Goal: Transaction & Acquisition: Obtain resource

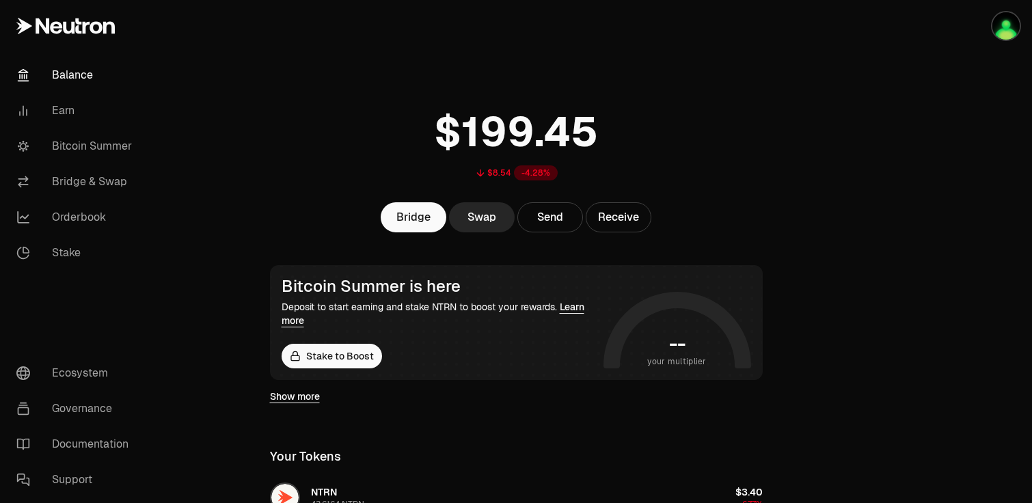
scroll to position [183, 0]
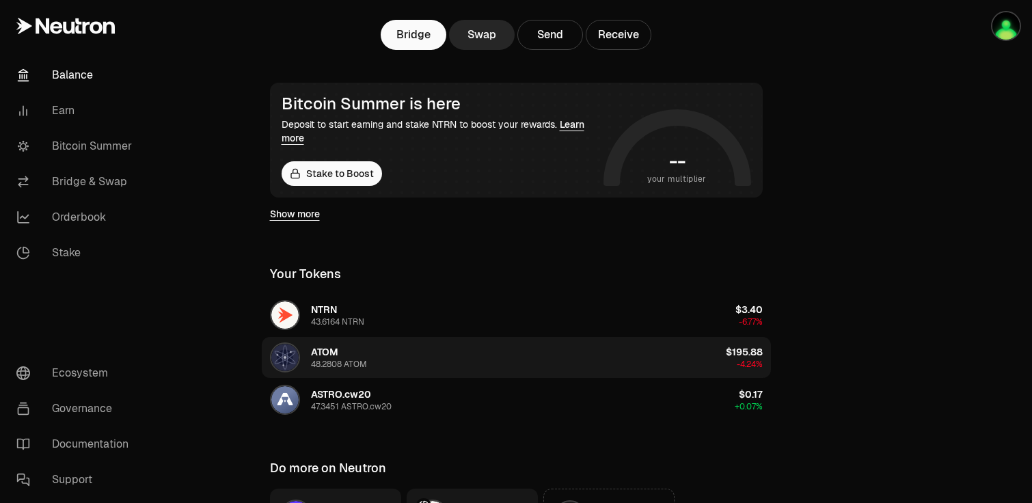
click at [366, 360] on div "48.2808 ATOM" at bounding box center [339, 364] width 56 height 11
click at [323, 360] on div "48.2808 ATOM" at bounding box center [339, 364] width 56 height 11
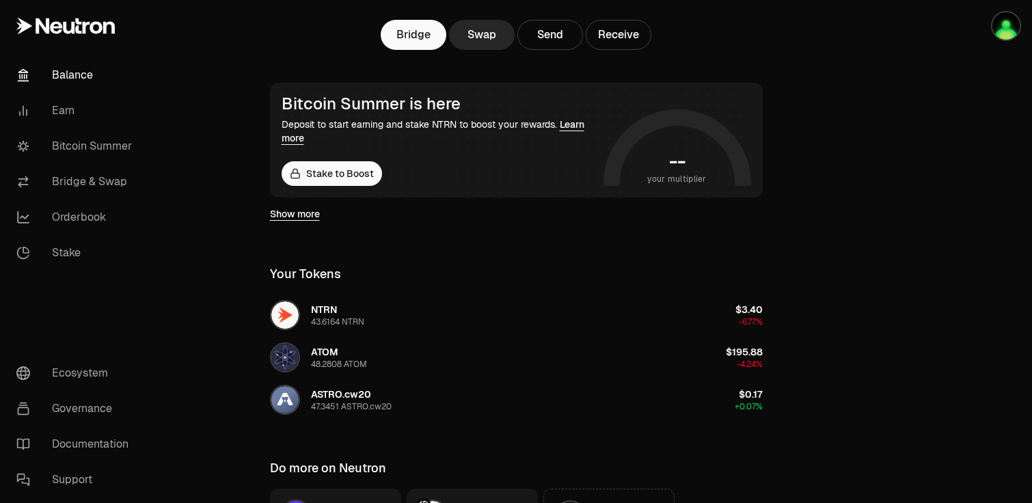
scroll to position [332, 0]
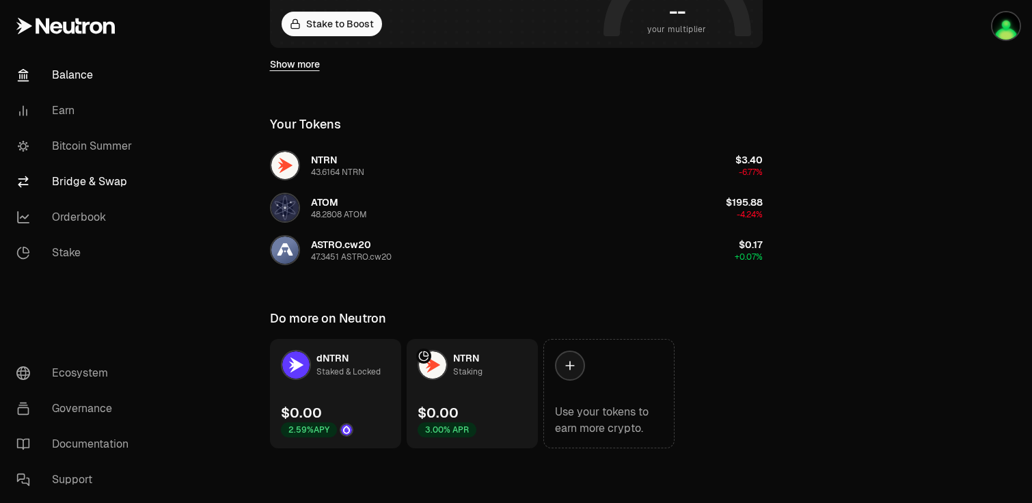
click at [101, 183] on link "Bridge & Swap" at bounding box center [76, 182] width 142 height 36
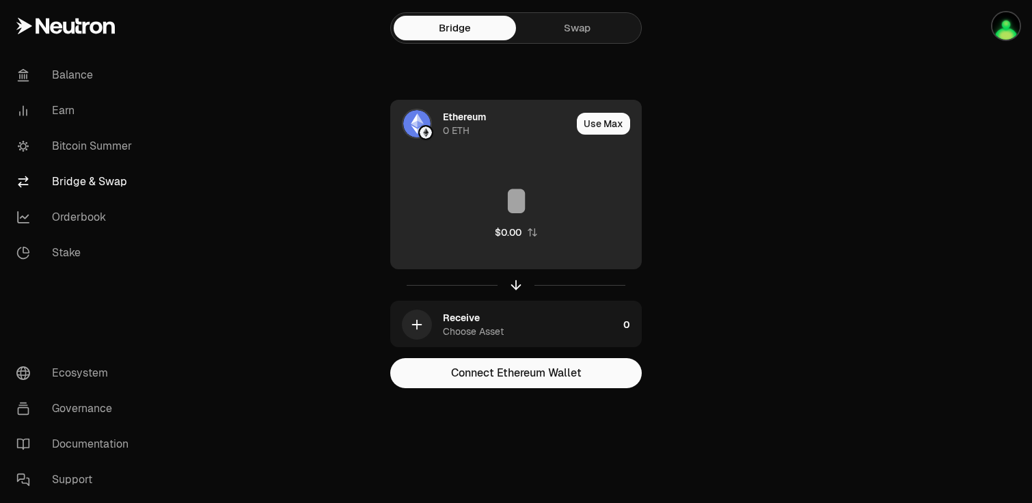
click at [456, 118] on div "Ethereum" at bounding box center [464, 117] width 43 height 14
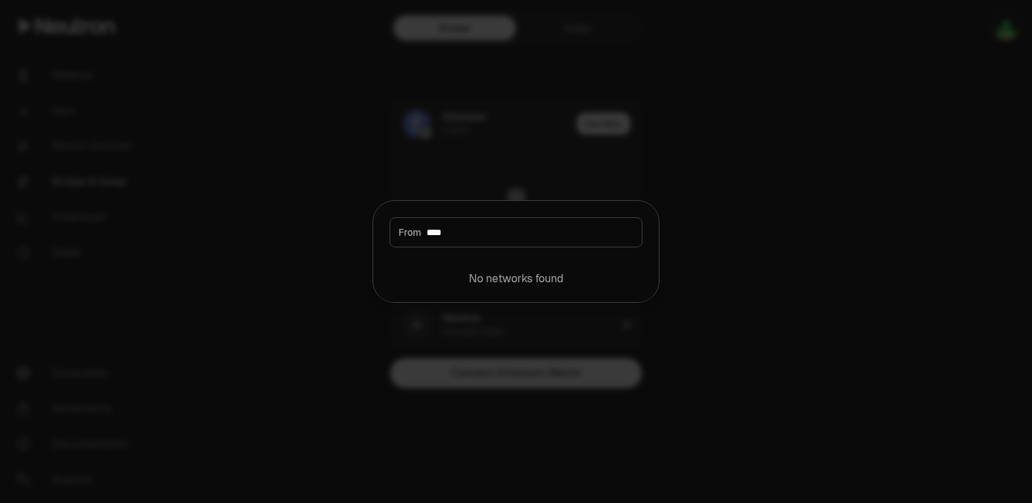
type input "****"
click at [715, 243] on div at bounding box center [516, 251] width 1032 height 503
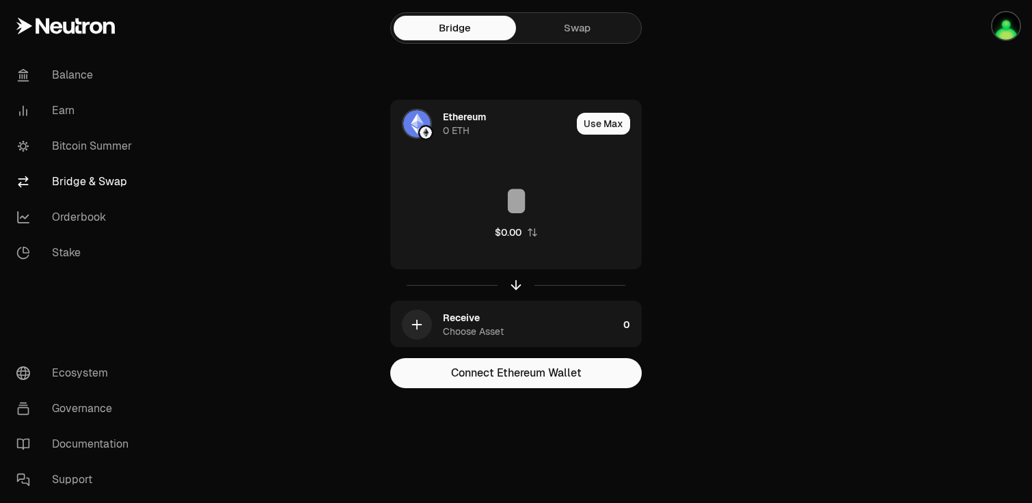
click at [561, 34] on link "Swap" at bounding box center [577, 28] width 122 height 25
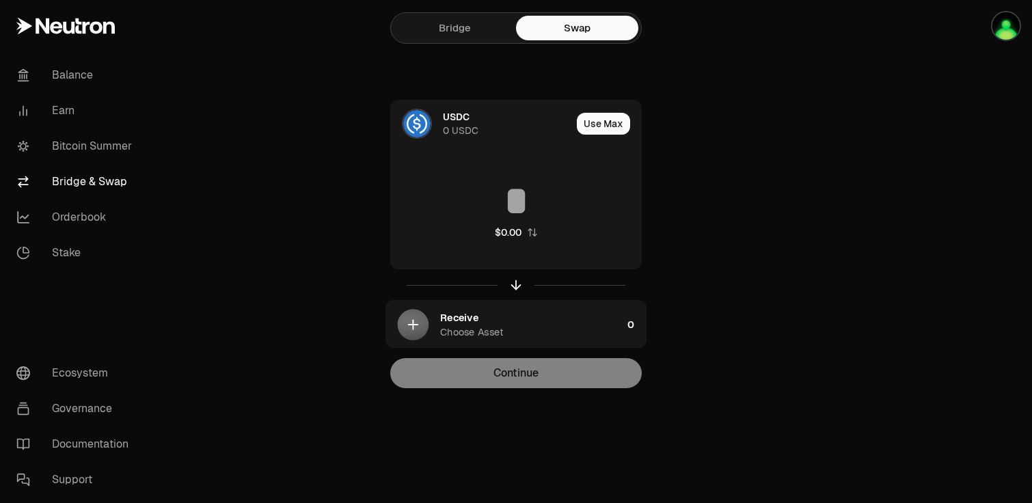
click at [461, 32] on link "Bridge" at bounding box center [455, 28] width 122 height 25
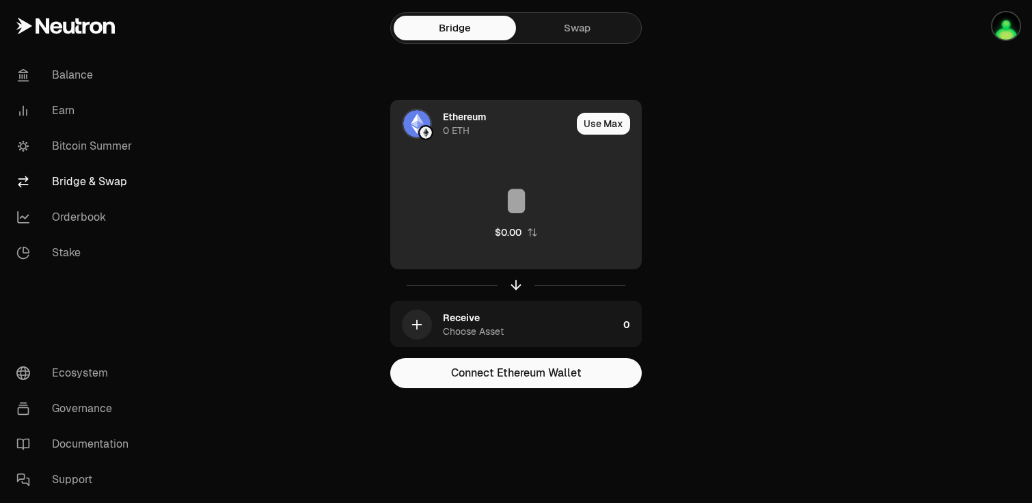
click at [476, 111] on div "Ethereum" at bounding box center [464, 117] width 43 height 14
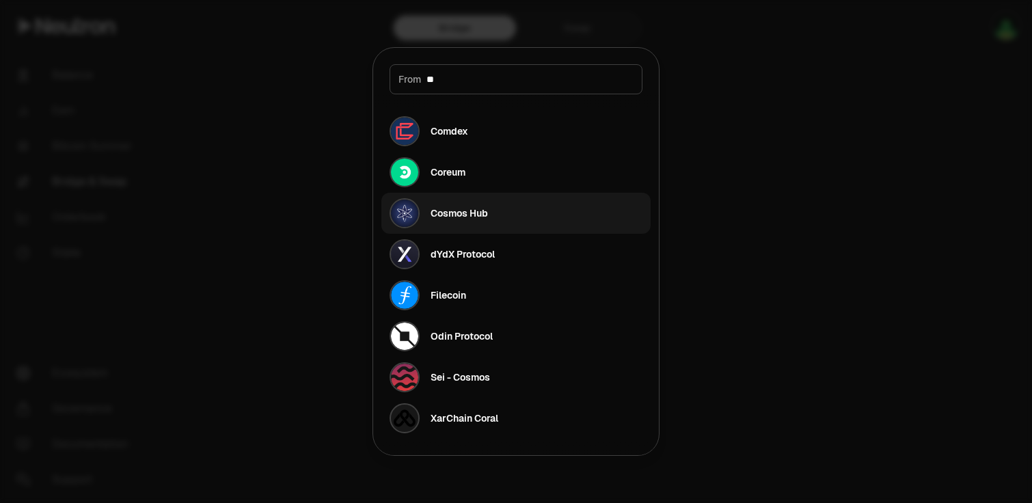
type input "**"
click at [457, 222] on div "Cosmos Hub" at bounding box center [439, 213] width 98 height 30
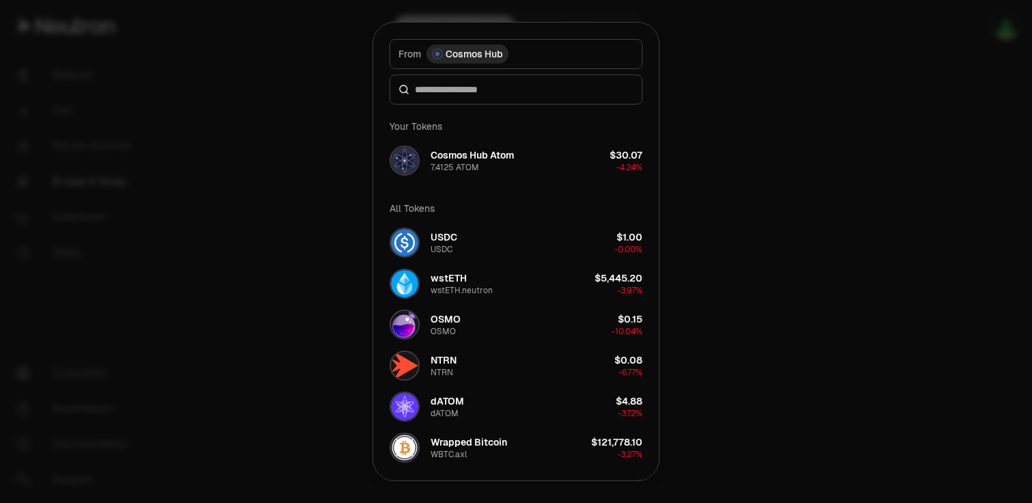
click at [720, 113] on div at bounding box center [516, 251] width 1032 height 503
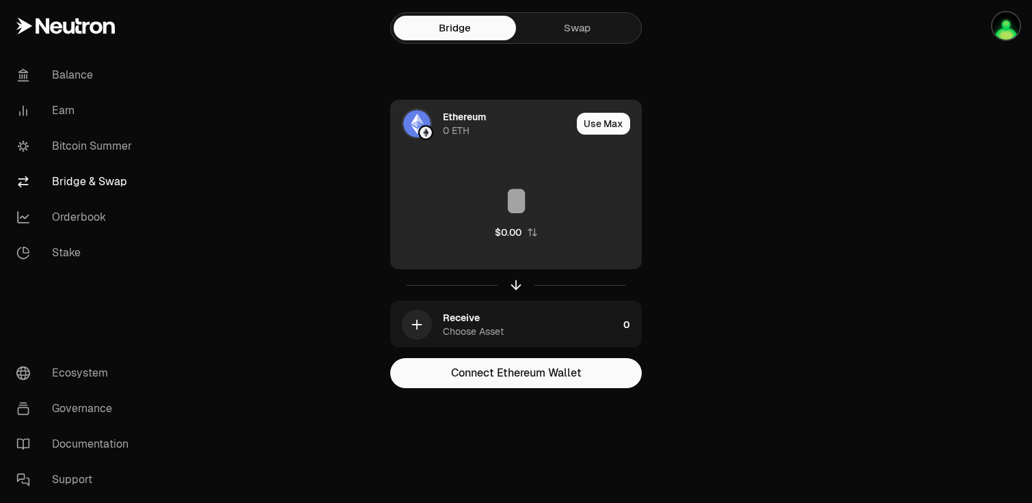
click at [469, 120] on div "Ethereum" at bounding box center [464, 117] width 43 height 14
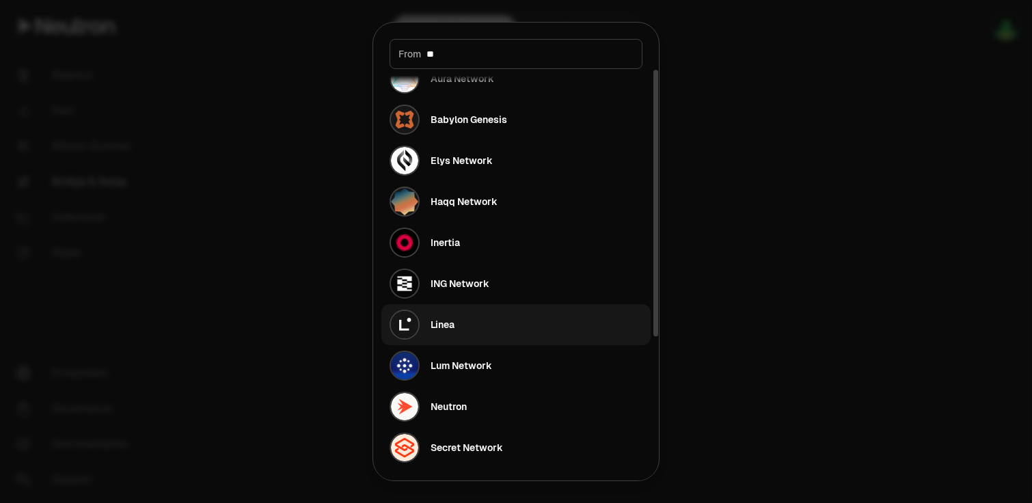
scroll to position [31, 0]
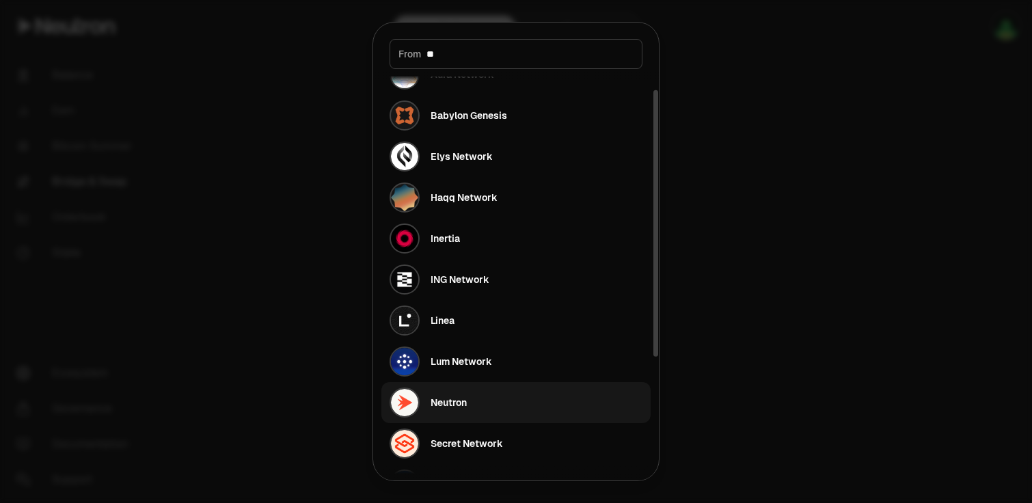
type input "**"
click at [465, 411] on div "Neutron" at bounding box center [428, 403] width 77 height 30
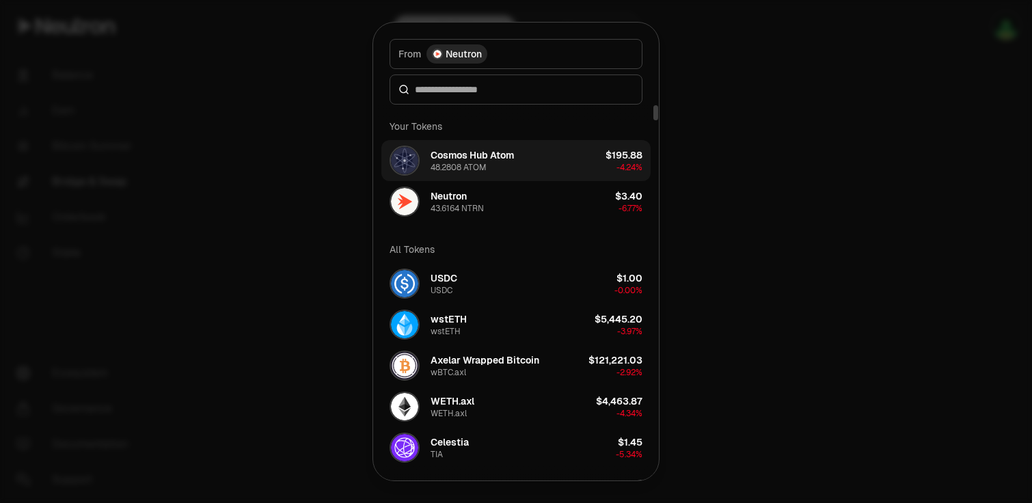
click at [472, 157] on div "Cosmos Hub Atom" at bounding box center [472, 155] width 83 height 14
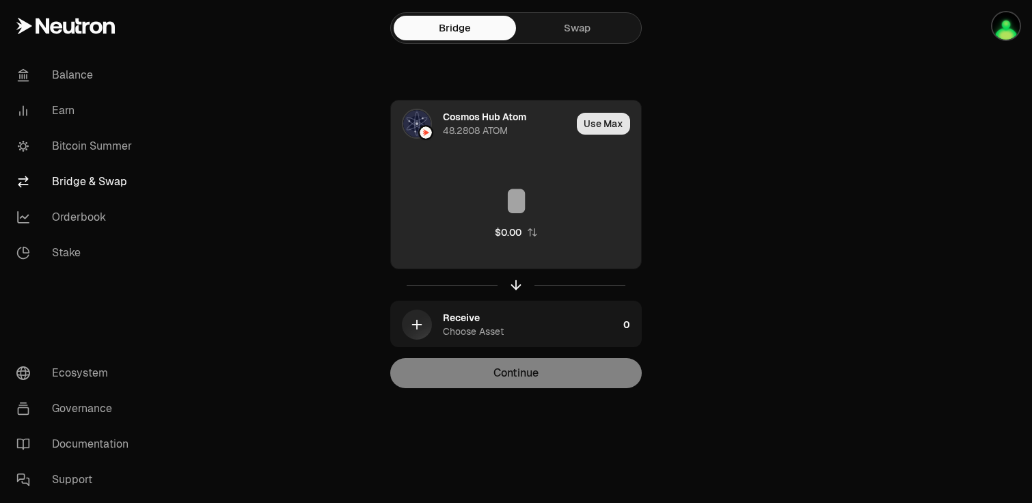
click at [597, 131] on button "Use Max" at bounding box center [603, 124] width 53 height 22
type input "*********"
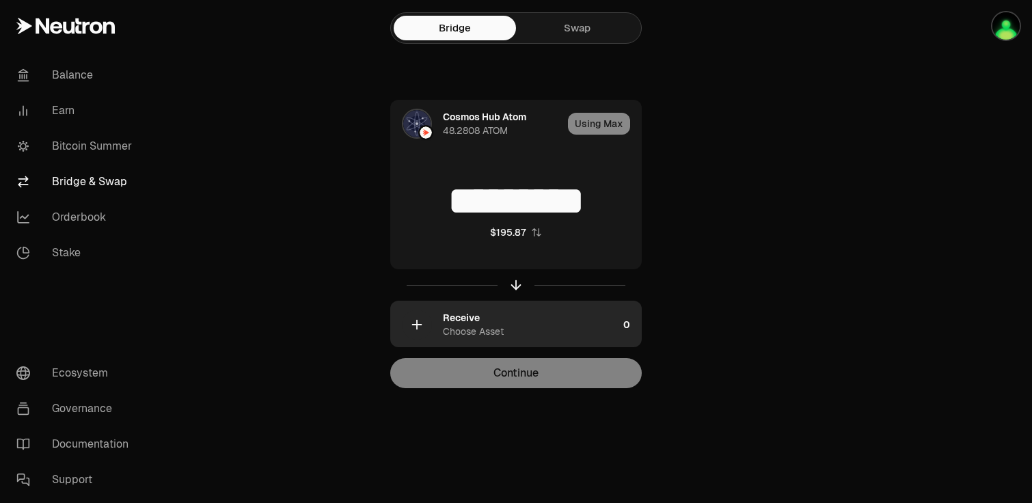
click at [546, 336] on div "Receive Choose Asset" at bounding box center [530, 324] width 175 height 27
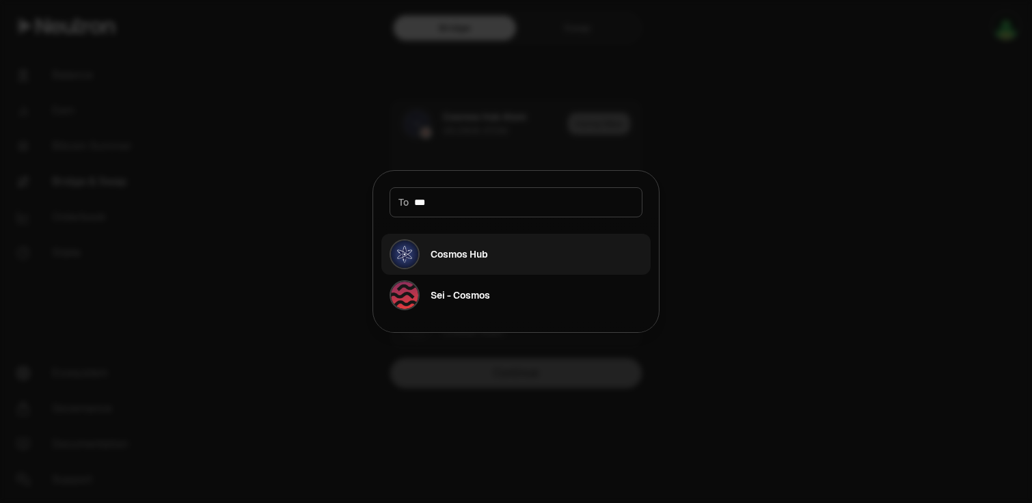
type input "***"
click at [463, 247] on div "Cosmos Hub" at bounding box center [459, 254] width 57 height 14
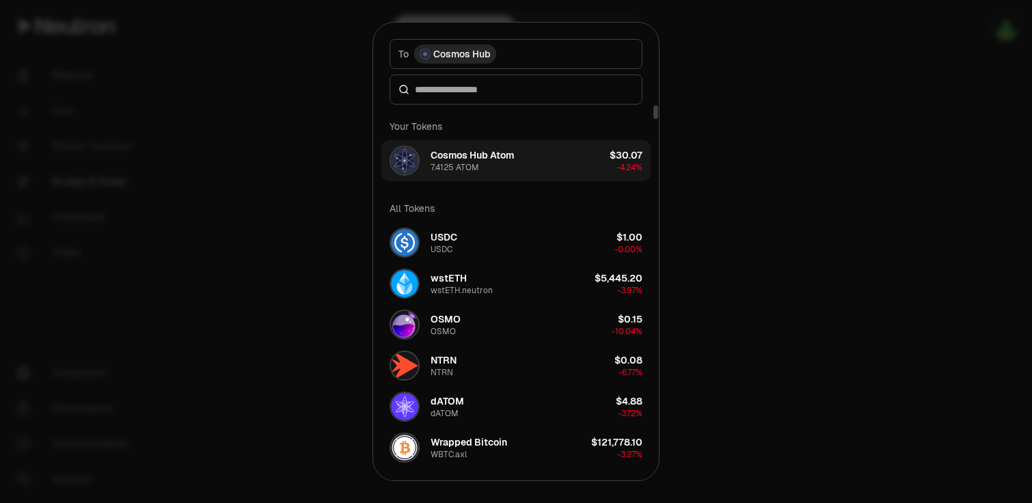
click at [467, 154] on div "Cosmos Hub Atom" at bounding box center [472, 155] width 83 height 14
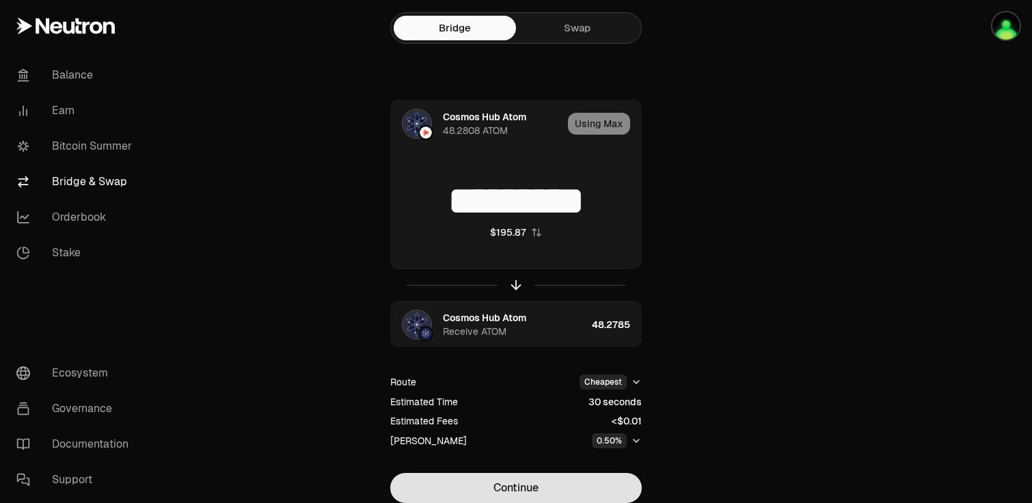
click at [592, 483] on button "Continue" at bounding box center [516, 488] width 252 height 30
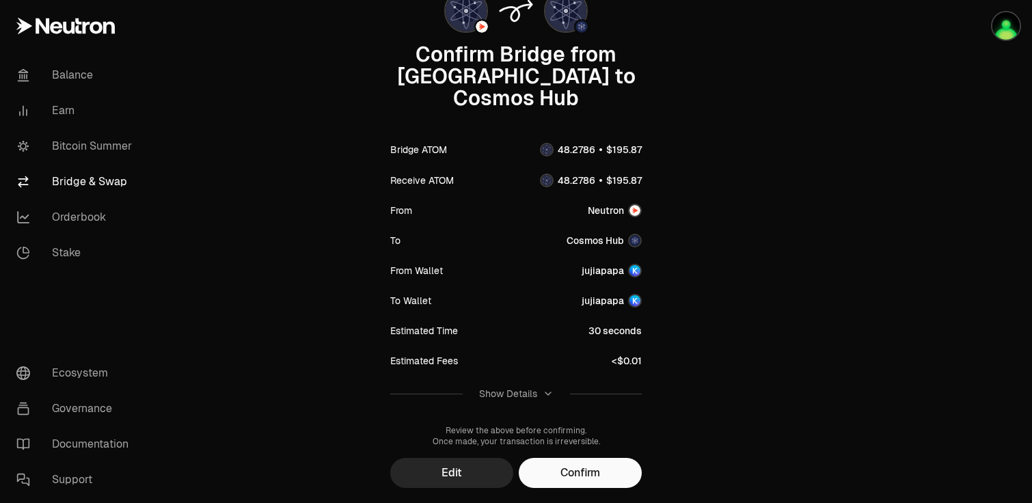
scroll to position [138, 0]
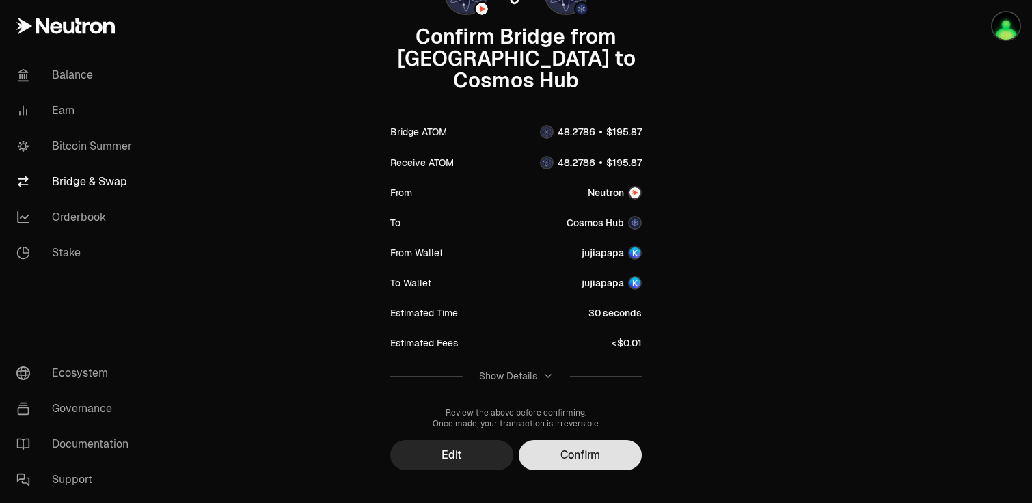
click at [582, 440] on button "Confirm" at bounding box center [580, 455] width 123 height 30
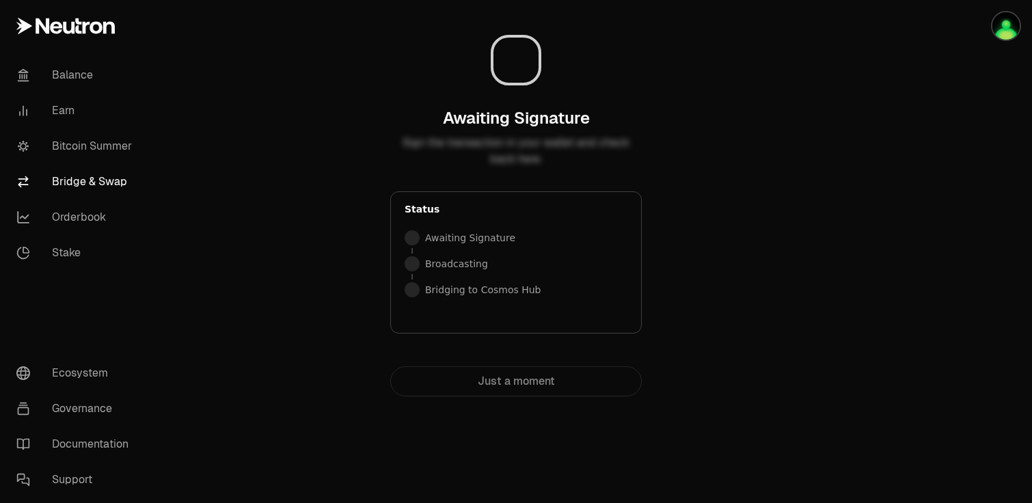
scroll to position [0, 0]
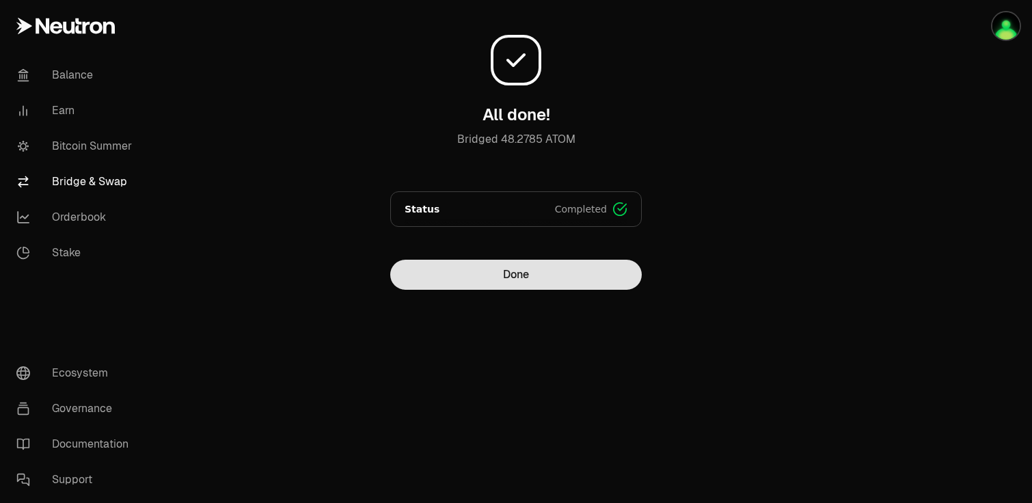
click at [509, 280] on button "Done" at bounding box center [516, 275] width 252 height 30
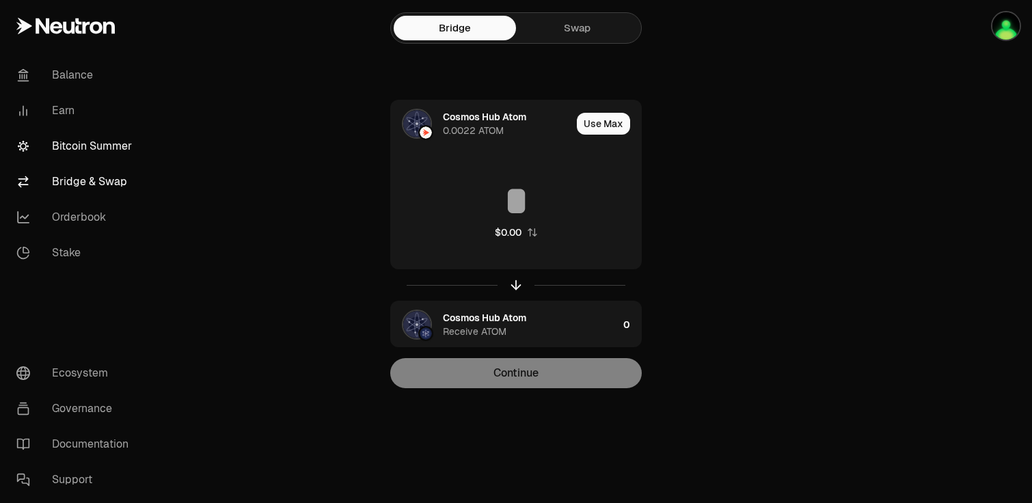
click at [114, 147] on link "Bitcoin Summer" at bounding box center [76, 147] width 142 height 36
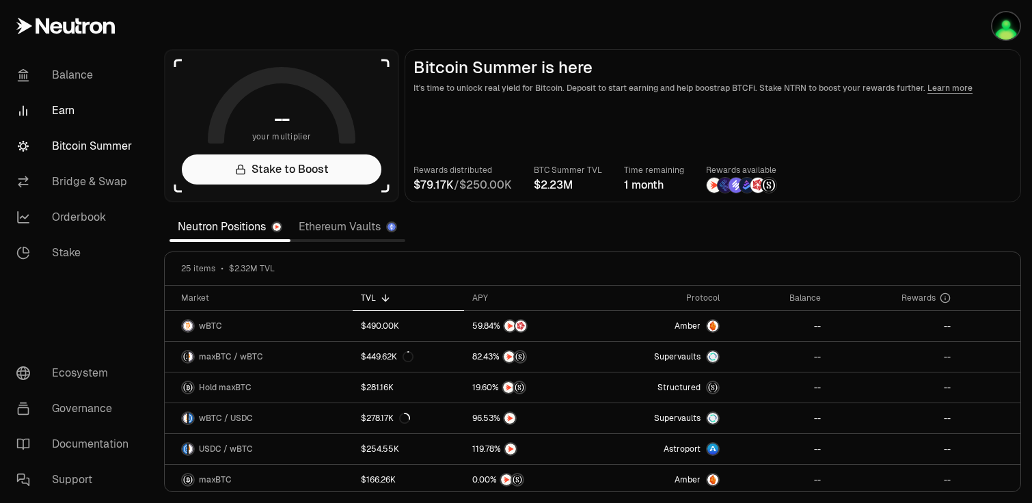
click at [77, 118] on link "Earn" at bounding box center [76, 111] width 142 height 36
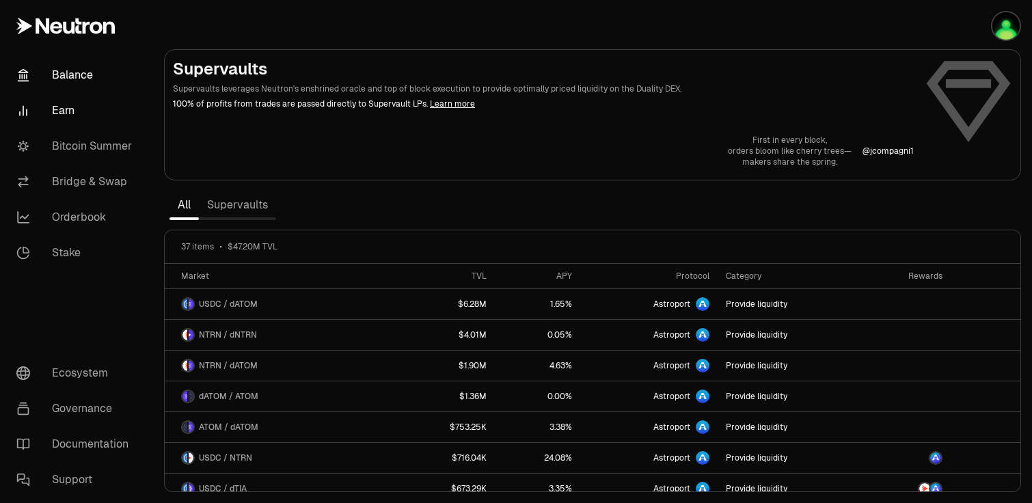
click at [81, 77] on link "Balance" at bounding box center [76, 75] width 142 height 36
